Goal: Find contact information: Find contact information

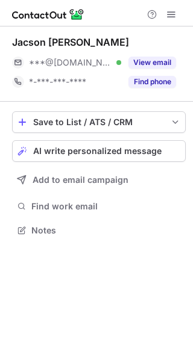
scroll to position [6, 6]
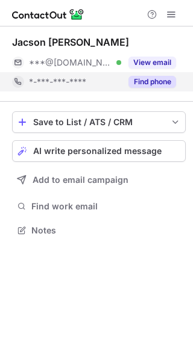
click at [158, 78] on button "Find phone" at bounding box center [152, 82] width 48 height 12
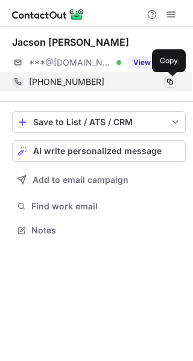
click at [168, 81] on span at bounding box center [170, 82] width 10 height 10
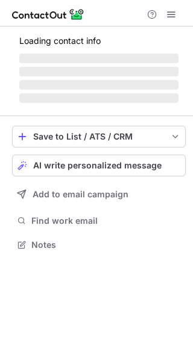
scroll to position [243, 193]
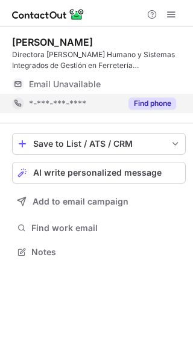
click at [156, 107] on button "Find phone" at bounding box center [152, 104] width 48 height 12
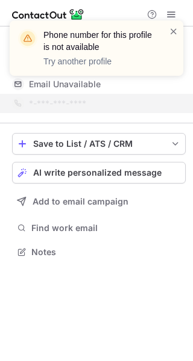
click at [174, 39] on div at bounding box center [174, 48] width 10 height 46
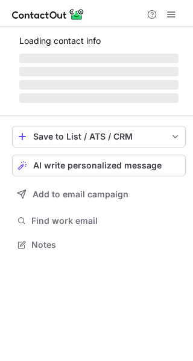
scroll to position [6, 6]
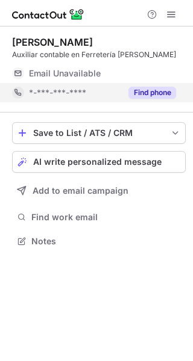
click at [162, 98] on button "Find phone" at bounding box center [152, 93] width 48 height 12
